Goal: Find specific page/section: Find specific page/section

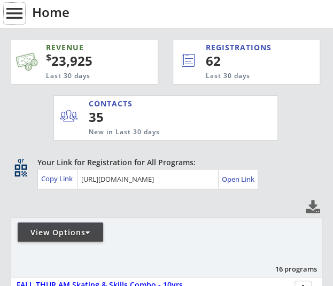
click at [14, 21] on button "menu" at bounding box center [14, 13] width 21 height 21
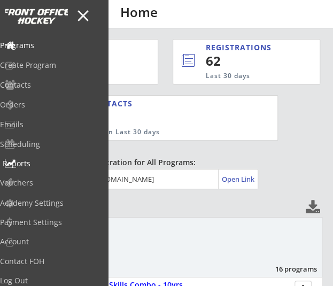
scroll to position [13, 0]
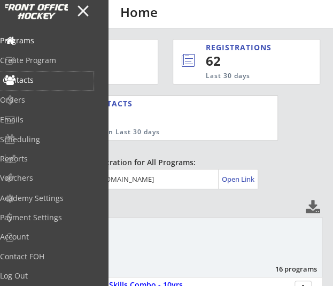
click at [57, 77] on div "Contacts" at bounding box center [47, 80] width 88 height 7
select select ""Players""
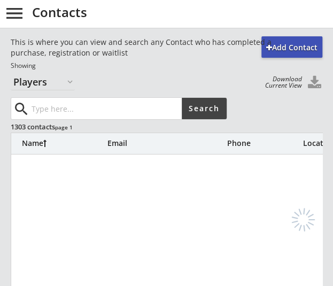
click at [57, 112] on input "input" at bounding box center [105, 108] width 153 height 21
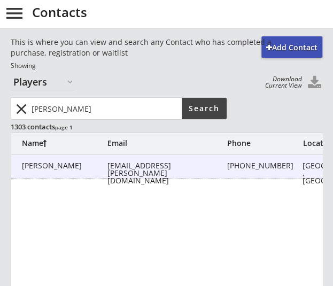
click at [84, 163] on div "[PERSON_NAME]" at bounding box center [65, 165] width 86 height 7
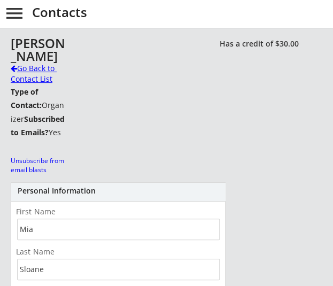
click at [40, 65] on div "Go Back to Contact List" at bounding box center [38, 73] width 55 height 21
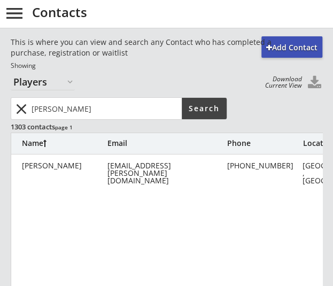
drag, startPoint x: 81, startPoint y: 110, endPoint x: -31, endPoint y: 111, distance: 112.4
click at [0, 111] on html "REVENUE $ 23,925 Last 30 days REGISTRATIONS 62 Last 30 days CONTACTS 35 New in …" at bounding box center [166, 143] width 333 height 286
type input "[PERSON_NAME]"
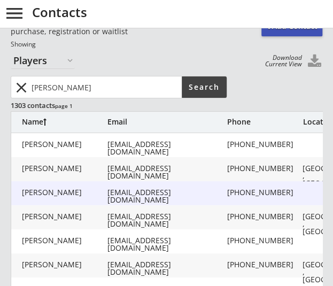
scroll to position [22, 0]
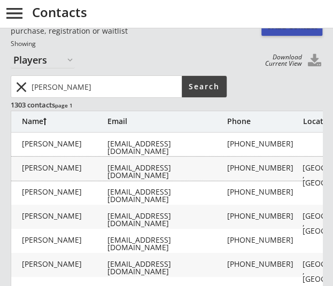
click at [103, 172] on div "[PERSON_NAME]" at bounding box center [65, 168] width 86 height 9
type input "[PERSON_NAME]"
type input "Reinisch"
type input "[EMAIL_ADDRESS][DOMAIN_NAME]"
type input "[PHONE_NUMBER]"
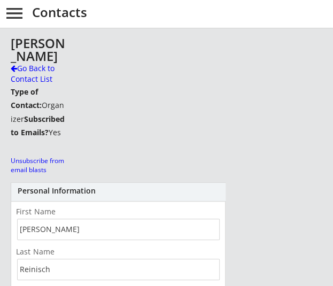
click at [29, 60] on div "[PERSON_NAME]" at bounding box center [38, 50] width 55 height 26
click at [26, 77] on div "Go Back to Contact List" at bounding box center [38, 73] width 55 height 21
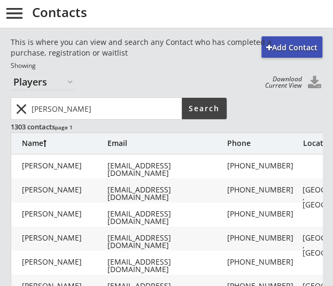
drag, startPoint x: 18, startPoint y: 127, endPoint x: -48, endPoint y: 127, distance: 65.3
click at [0, 127] on html "REVENUE $ 23,925 Last 30 days REGISTRATIONS 62 Last 30 days CONTACTS 35 New in …" at bounding box center [166, 143] width 333 height 286
type input "[PERSON_NAME]"
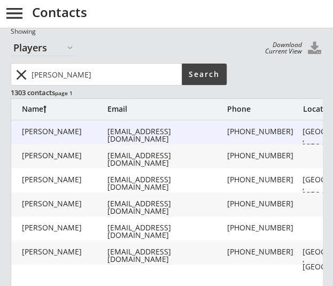
click at [74, 132] on div "[PERSON_NAME]" at bounding box center [65, 131] width 86 height 7
type input "[PERSON_NAME]"
type input "Dallyn"
type input "[EMAIL_ADDRESS][DOMAIN_NAME]"
type input "[PHONE_NUMBER]"
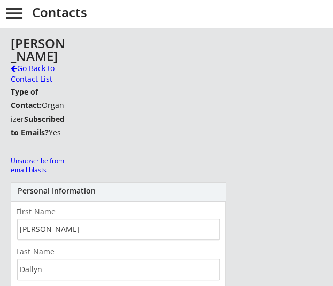
click at [51, 74] on div "Go Back to Contact List" at bounding box center [38, 73] width 55 height 21
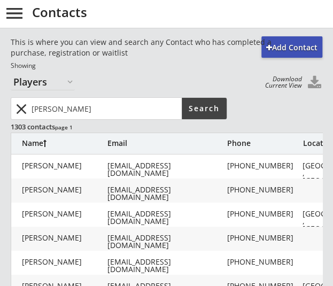
drag, startPoint x: 67, startPoint y: 109, endPoint x: -31, endPoint y: 114, distance: 98.6
click at [0, 114] on html "REVENUE $ 23,925 Last 30 days REGISTRATIONS 62 Last 30 days CONTACTS 35 New in …" at bounding box center [166, 143] width 333 height 286
type input "kurtis"
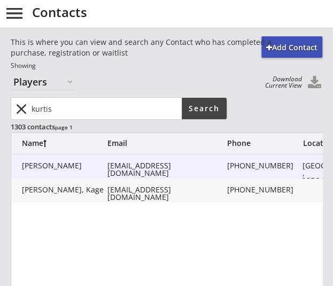
click at [80, 165] on div "[PERSON_NAME]" at bounding box center [65, 165] width 86 height 7
type input "Kurtis"
type input "Grenkow"
type input "[EMAIL_ADDRESS][DOMAIN_NAME]"
type input "[PHONE_NUMBER]"
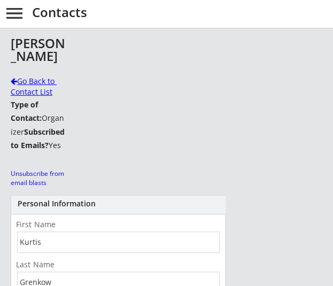
click at [40, 83] on div "Go Back to Contact List" at bounding box center [38, 86] width 55 height 21
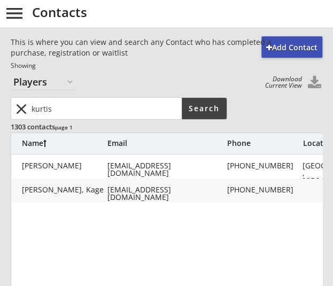
drag, startPoint x: 37, startPoint y: 96, endPoint x: -84, endPoint y: 85, distance: 121.5
click at [0, 85] on html "REVENUE $ 23,925 Last 30 days REGISTRATIONS 62 Last 30 days CONTACTS 35 New in …" at bounding box center [166, 143] width 333 height 286
type input "[PERSON_NAME]"
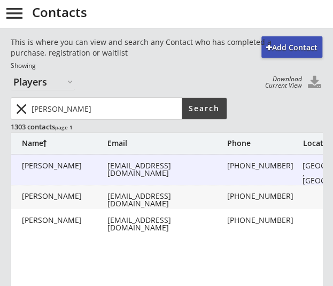
click at [89, 163] on div "[PERSON_NAME]" at bounding box center [65, 165] width 86 height 7
type input "[PERSON_NAME]"
type input "[EMAIL_ADDRESS][DOMAIN_NAME]"
type input "[PHONE_NUMBER]"
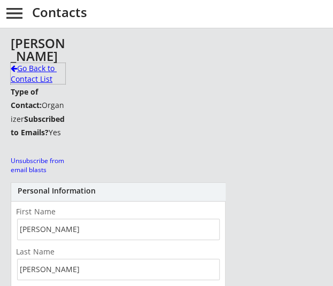
click at [32, 68] on div "Go Back to Contact List" at bounding box center [38, 73] width 55 height 21
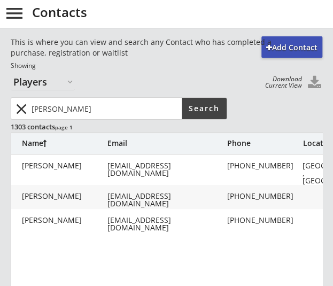
drag, startPoint x: 73, startPoint y: 104, endPoint x: -19, endPoint y: 94, distance: 92.7
click at [0, 94] on html "REVENUE $ 23,925 Last 30 days REGISTRATIONS 62 Last 30 days CONTACTS 35 New in …" at bounding box center [166, 143] width 333 height 286
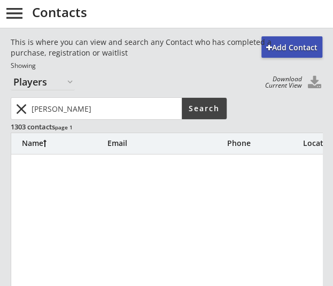
click at [47, 110] on input "input" at bounding box center [105, 108] width 153 height 21
type input "[PERSON_NAME]"
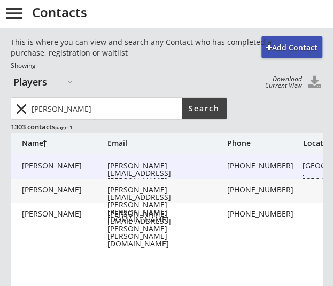
click at [94, 163] on div "[PERSON_NAME]" at bounding box center [65, 165] width 86 height 7
type input "[PERSON_NAME]"
type input "[PERSON_NAME][EMAIL_ADDRESS][PERSON_NAME][PERSON_NAME][DOMAIN_NAME]"
type input "[PHONE_NUMBER]"
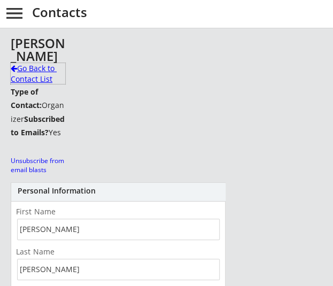
click at [36, 73] on div "Go Back to Contact List" at bounding box center [38, 73] width 55 height 21
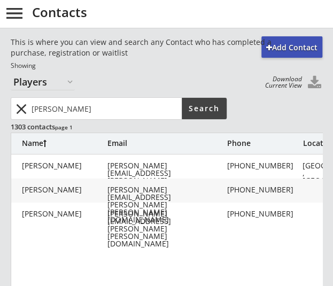
drag, startPoint x: 108, startPoint y: 110, endPoint x: -56, endPoint y: 104, distance: 163.4
click at [0, 104] on html "REVENUE $ 23,925 Last 30 days REGISTRATIONS 62 Last 30 days CONTACTS 35 New in …" at bounding box center [166, 143] width 333 height 286
type input "n"
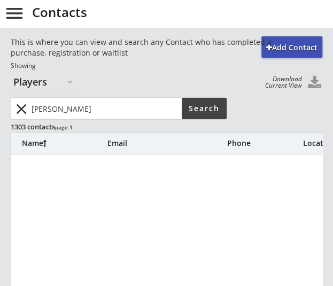
click at [95, 115] on input "input" at bounding box center [105, 108] width 153 height 21
type input "[PERSON_NAME]"
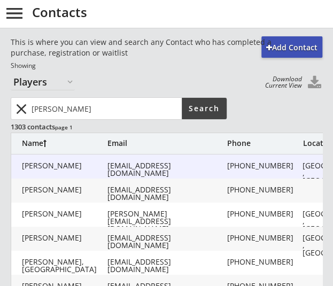
click at [98, 172] on div "[PERSON_NAME] [EMAIL_ADDRESS][DOMAIN_NAME] [PHONE_NUMBER] [GEOGRAPHIC_DATA], [G…" at bounding box center [305, 167] width 589 height 24
type input "[PERSON_NAME]"
type input "[EMAIL_ADDRESS][DOMAIN_NAME]"
type input "[PHONE_NUMBER]"
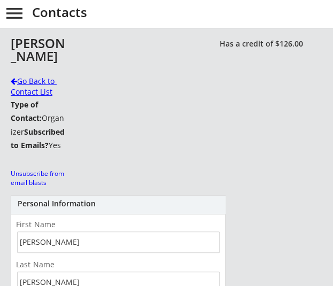
click at [37, 93] on div "Go Back to Contact List" at bounding box center [38, 86] width 55 height 21
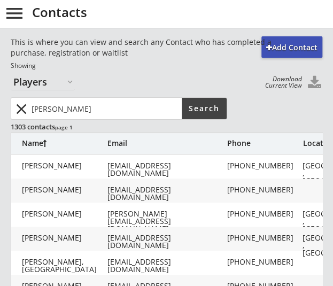
drag, startPoint x: 64, startPoint y: 119, endPoint x: -17, endPoint y: 123, distance: 81.4
click at [0, 123] on html "REVENUE $ 23,925 Last 30 days REGISTRATIONS 62 Last 30 days CONTACTS 35 New in …" at bounding box center [166, 143] width 333 height 286
type input "[PERSON_NAME]"
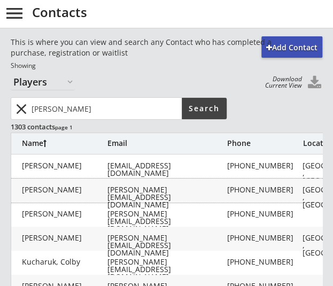
click at [84, 194] on div "[PERSON_NAME]" at bounding box center [65, 190] width 86 height 9
type input "[PERSON_NAME]"
type input "Kostrosky"
type input "[PERSON_NAME][EMAIL_ADDRESS][DOMAIN_NAME]"
type input "[PHONE_NUMBER]"
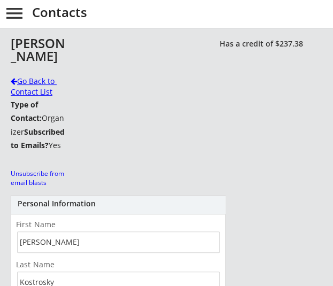
click at [42, 88] on div "Go Back to Contact List" at bounding box center [38, 86] width 55 height 21
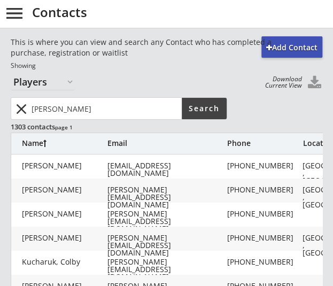
drag, startPoint x: 103, startPoint y: 112, endPoint x: -89, endPoint y: 82, distance: 194.0
click at [0, 82] on html "REVENUE $ 23,925 Last 30 days REGISTRATIONS 62 Last 30 days CONTACTS 35 New in …" at bounding box center [166, 143] width 333 height 286
type input "[PERSON_NAME]"
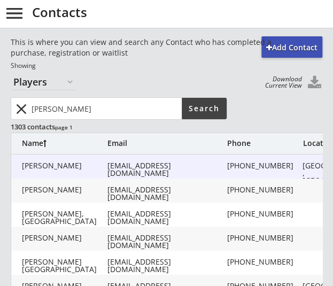
click at [74, 164] on div "[PERSON_NAME]" at bounding box center [65, 165] width 86 height 7
type input "[PERSON_NAME]"
type input "[EMAIL_ADDRESS][DOMAIN_NAME]"
type input "[PHONE_NUMBER]"
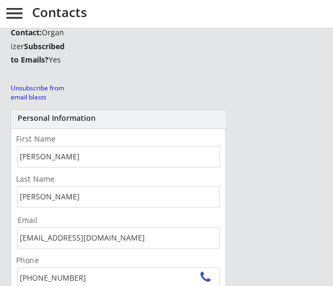
scroll to position [30, 0]
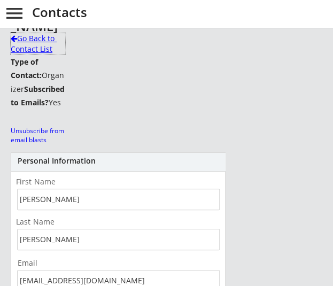
click at [40, 40] on div "Go Back to Contact List" at bounding box center [38, 43] width 55 height 21
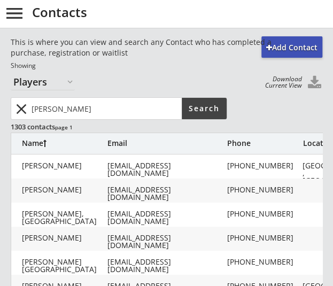
drag, startPoint x: 92, startPoint y: 116, endPoint x: -48, endPoint y: 102, distance: 140.4
click at [0, 102] on html "REVENUE $ 23,925 Last 30 days REGISTRATIONS 62 Last 30 days CONTACTS 35 New in …" at bounding box center [166, 143] width 333 height 286
type input "[PERSON_NAME]"
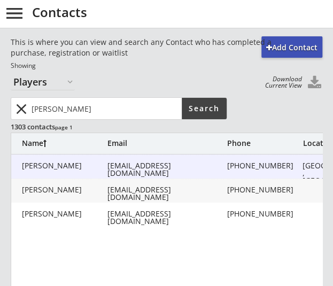
click at [59, 170] on div "[PERSON_NAME]" at bounding box center [65, 165] width 86 height 7
type input "[PERSON_NAME]"
type input "[EMAIL_ADDRESS][DOMAIN_NAME]"
type input "[PHONE_NUMBER]"
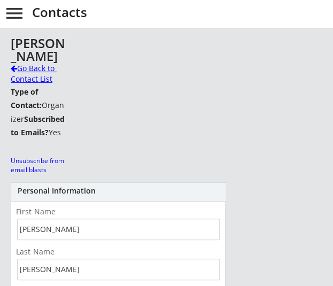
click at [36, 72] on div "Go Back to Contact List" at bounding box center [38, 73] width 55 height 21
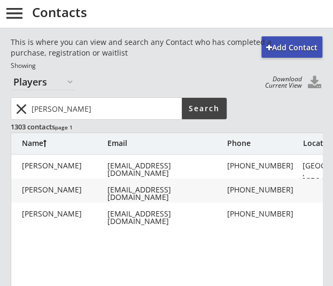
drag, startPoint x: 79, startPoint y: 103, endPoint x: -32, endPoint y: 108, distance: 110.9
click at [0, 108] on html "REVENUE $ 23,925 Last 30 days REGISTRATIONS 62 Last 30 days CONTACTS 35 New in …" at bounding box center [166, 143] width 333 height 286
type input "[PERSON_NAME]"
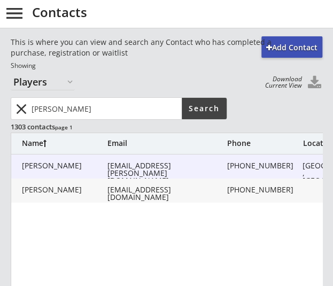
click at [81, 164] on div "[PERSON_NAME]" at bounding box center [65, 165] width 86 height 7
type input "[PERSON_NAME]"
type input "[EMAIL_ADDRESS][PERSON_NAME][DOMAIN_NAME]"
type input "[PHONE_NUMBER]"
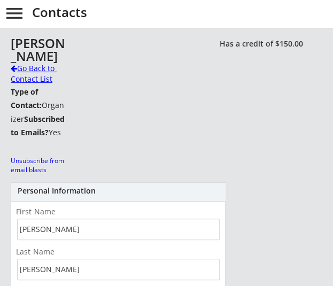
click at [41, 75] on div "Go Back to Contact List" at bounding box center [38, 73] width 55 height 21
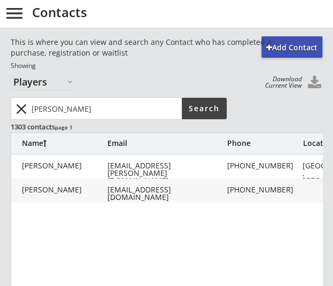
drag, startPoint x: 76, startPoint y: 103, endPoint x: -5, endPoint y: 114, distance: 82.1
click at [0, 114] on html "REVENUE $ 23,925 Last 30 days REGISTRATIONS 62 Last 30 days CONTACTS 35 New in …" at bounding box center [166, 143] width 333 height 286
type input "[PERSON_NAME]"
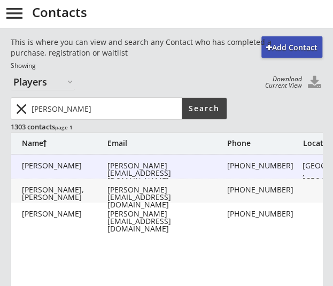
click at [78, 172] on div "Van Heuvel, Elizabeth [EMAIL_ADDRESS][DOMAIN_NAME] [PHONE_NUMBER] [GEOGRAPHIC_D…" at bounding box center [305, 167] width 589 height 24
type input "[PERSON_NAME]"
type input "[PERSON_NAME][EMAIL_ADDRESS][DOMAIN_NAME]"
type input "[PHONE_NUMBER]"
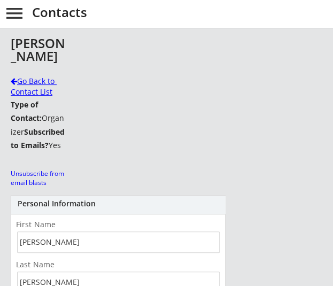
click at [35, 85] on div "Go Back to Contact List" at bounding box center [38, 86] width 55 height 21
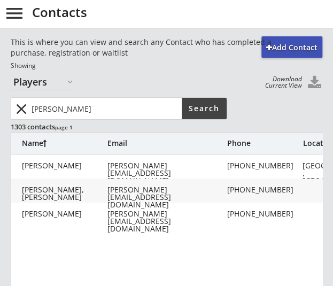
click at [20, 13] on button "menu" at bounding box center [14, 13] width 21 height 21
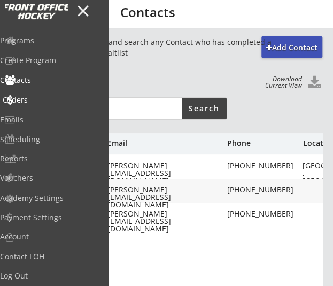
click at [41, 96] on div "Orders" at bounding box center [47, 99] width 88 height 7
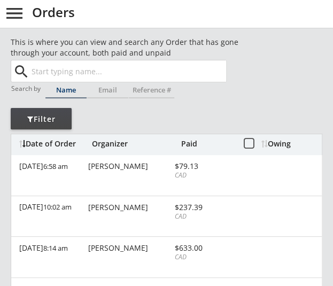
click at [74, 72] on input "text" at bounding box center [127, 70] width 197 height 21
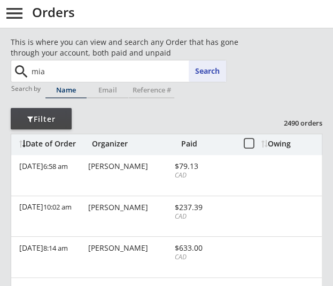
type input "mia"
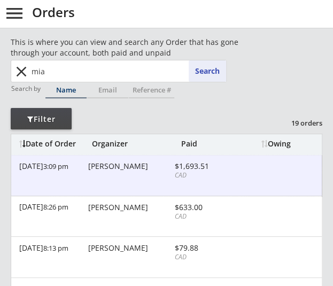
click at [128, 169] on div "[PERSON_NAME]" at bounding box center [130, 166] width 84 height 7
